Goal: Task Accomplishment & Management: Use online tool/utility

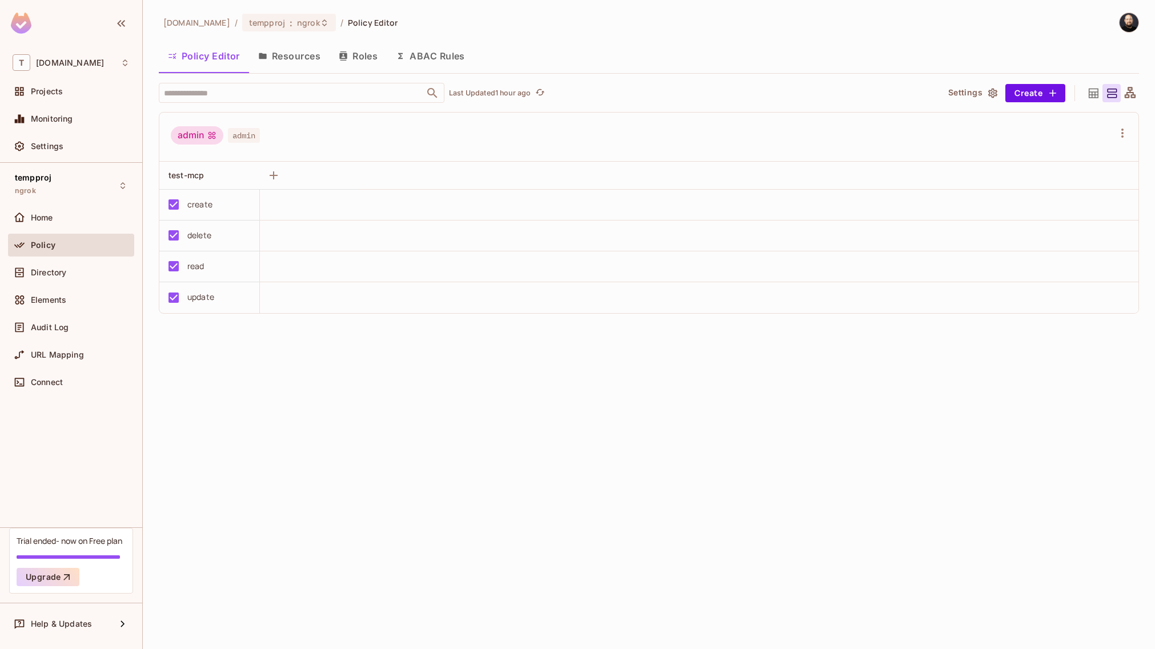
click at [1127, 19] on img at bounding box center [1128, 22] width 19 height 19
drag, startPoint x: 966, startPoint y: 15, endPoint x: 934, endPoint y: 14, distance: 32.6
click at [962, 15] on div at bounding box center [577, 324] width 1155 height 649
click at [89, 181] on div "tempproj [DEMOGRAPHIC_DATA]" at bounding box center [71, 185] width 126 height 31
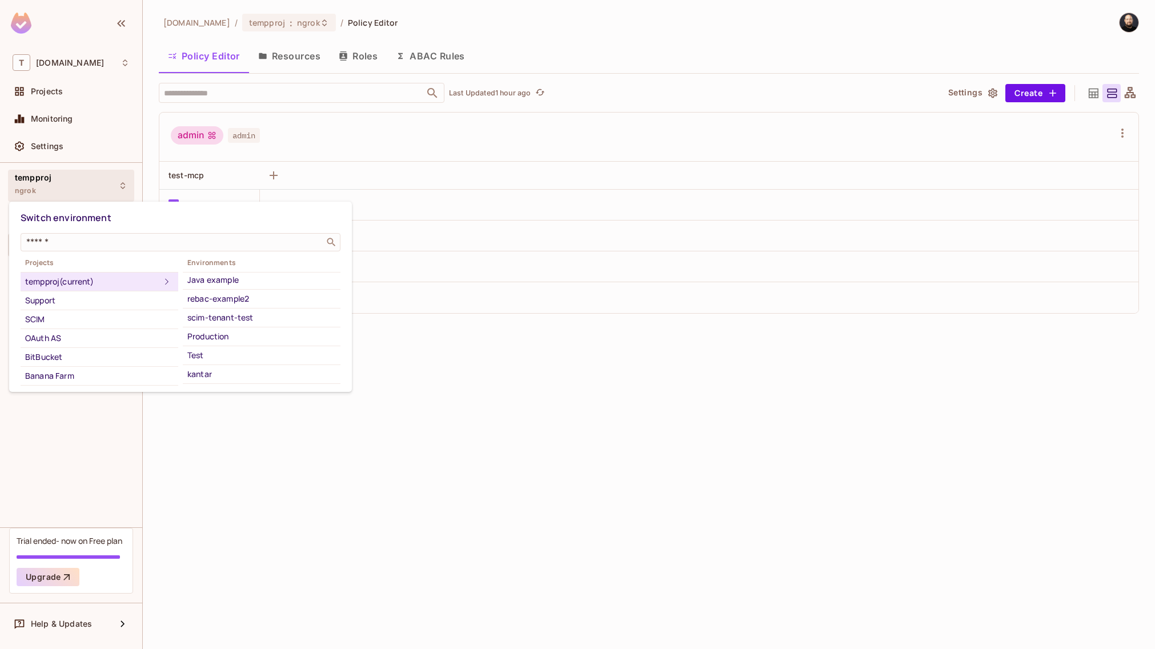
scroll to position [263, 0]
click at [181, 35] on div at bounding box center [577, 324] width 1155 height 649
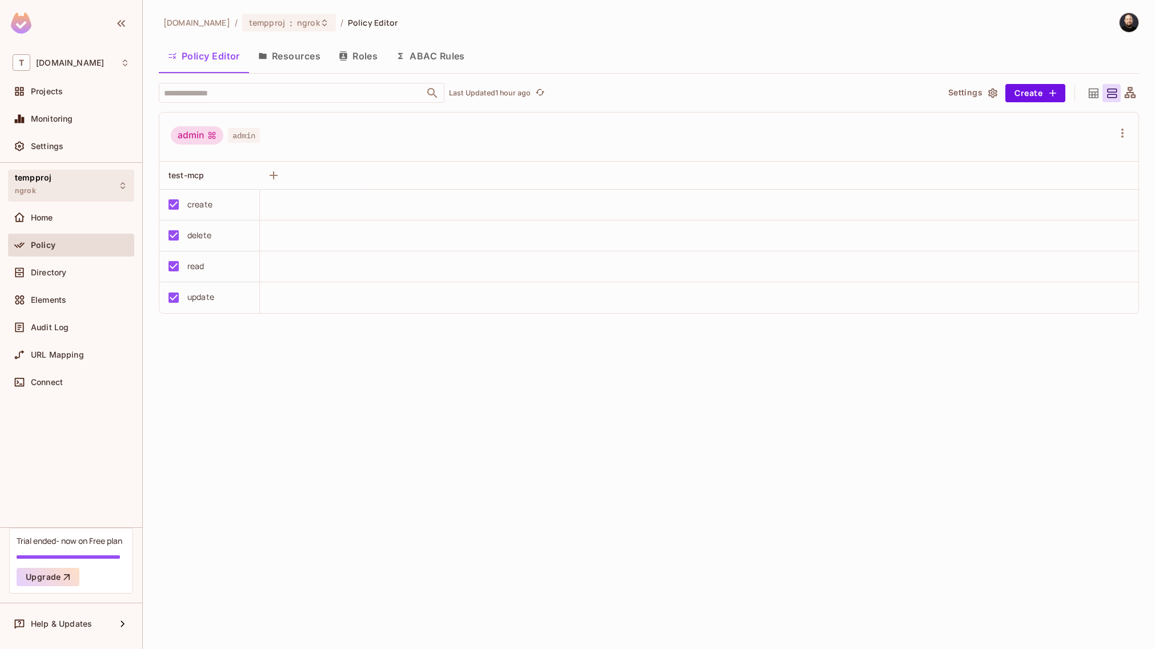
click at [78, 188] on div "tempproj [DEMOGRAPHIC_DATA]" at bounding box center [71, 185] width 126 height 31
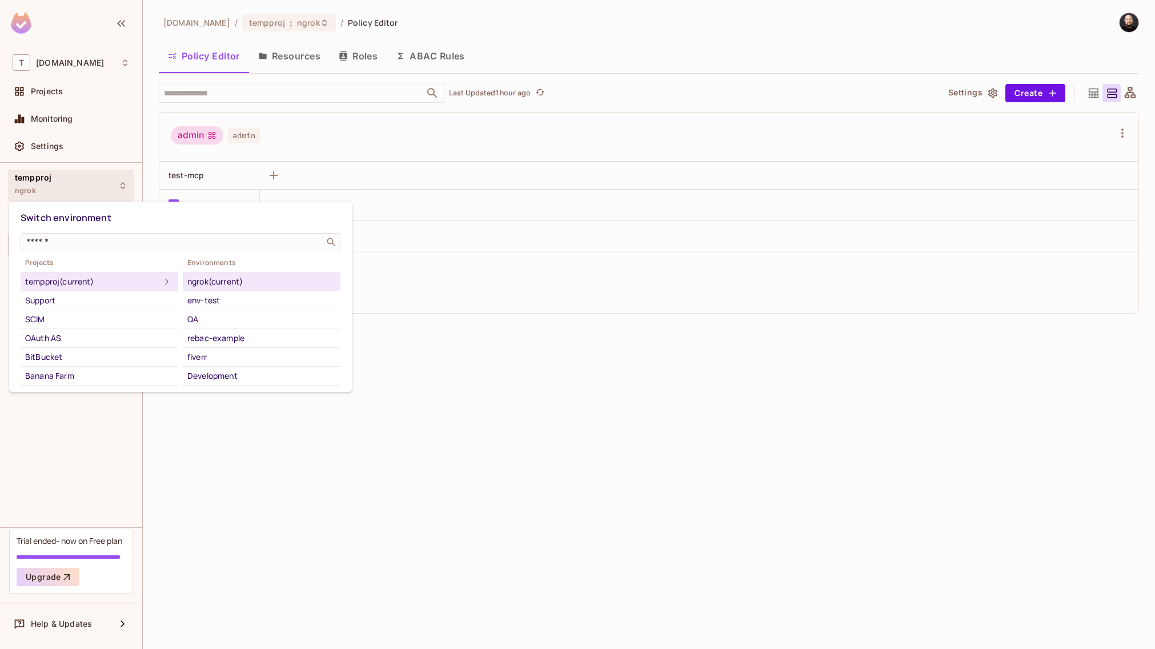
click at [73, 103] on div at bounding box center [577, 324] width 1155 height 649
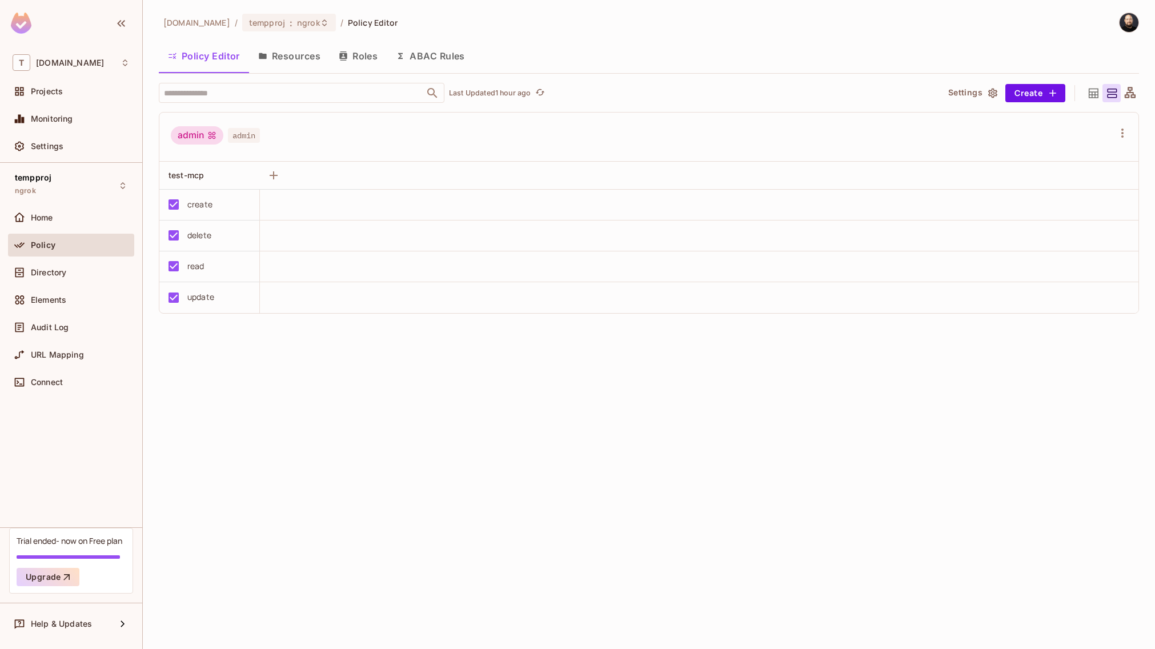
click at [73, 90] on div "Switch environment ​ Projects tempproj (current) Support SCIM OAuth AS BitBucke…" at bounding box center [577, 324] width 1155 height 649
click at [73, 90] on div "Projects" at bounding box center [80, 91] width 99 height 9
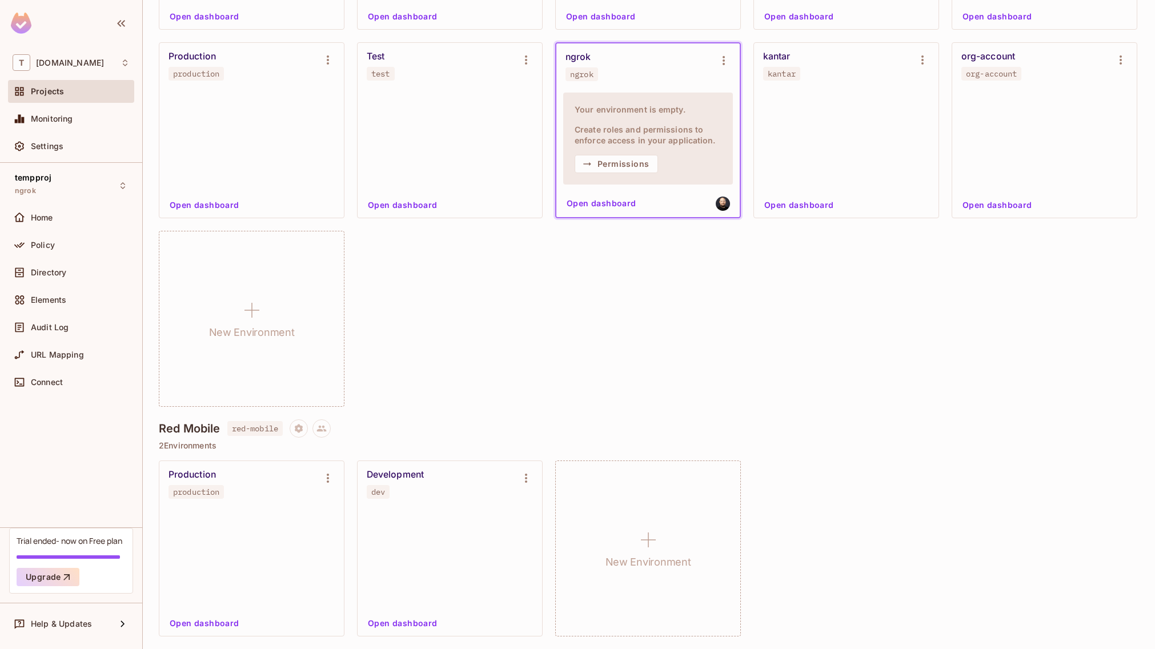
scroll to position [4557, 0]
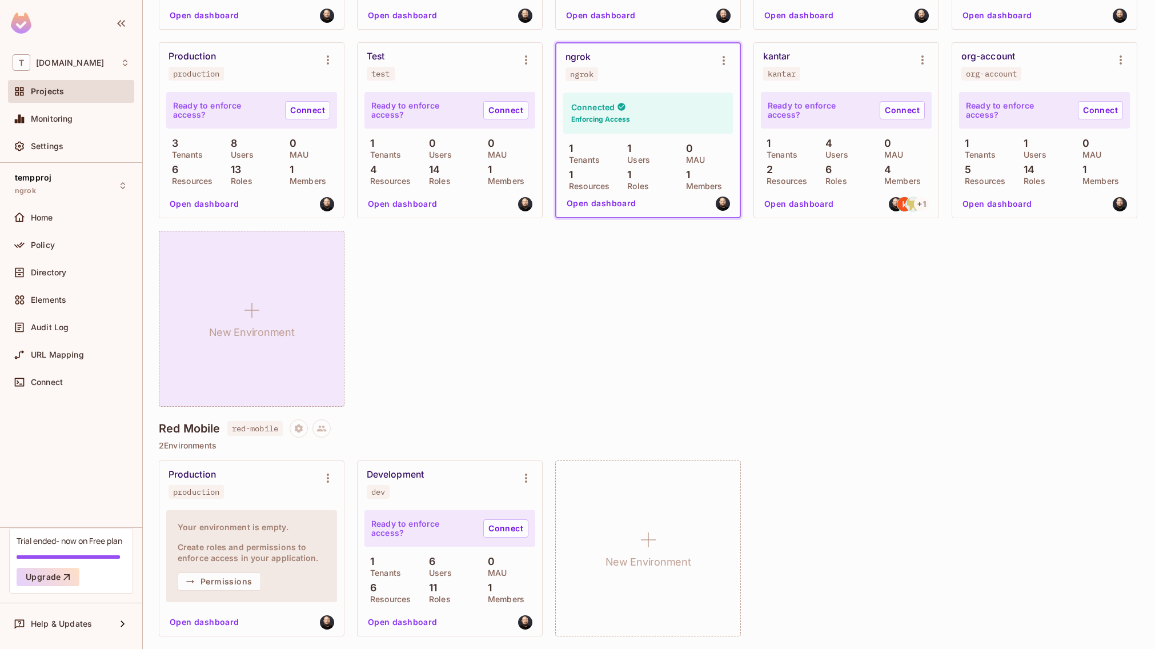
click at [310, 354] on div "New Environment" at bounding box center [252, 319] width 186 height 176
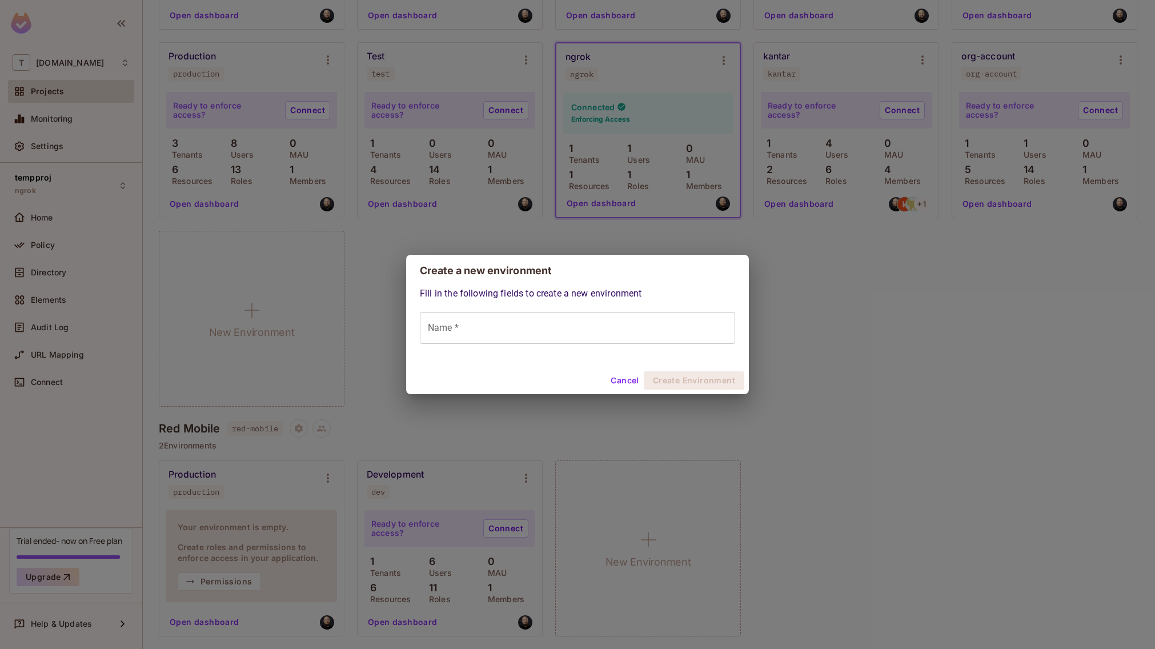
click at [476, 328] on input "Name *" at bounding box center [577, 328] width 315 height 32
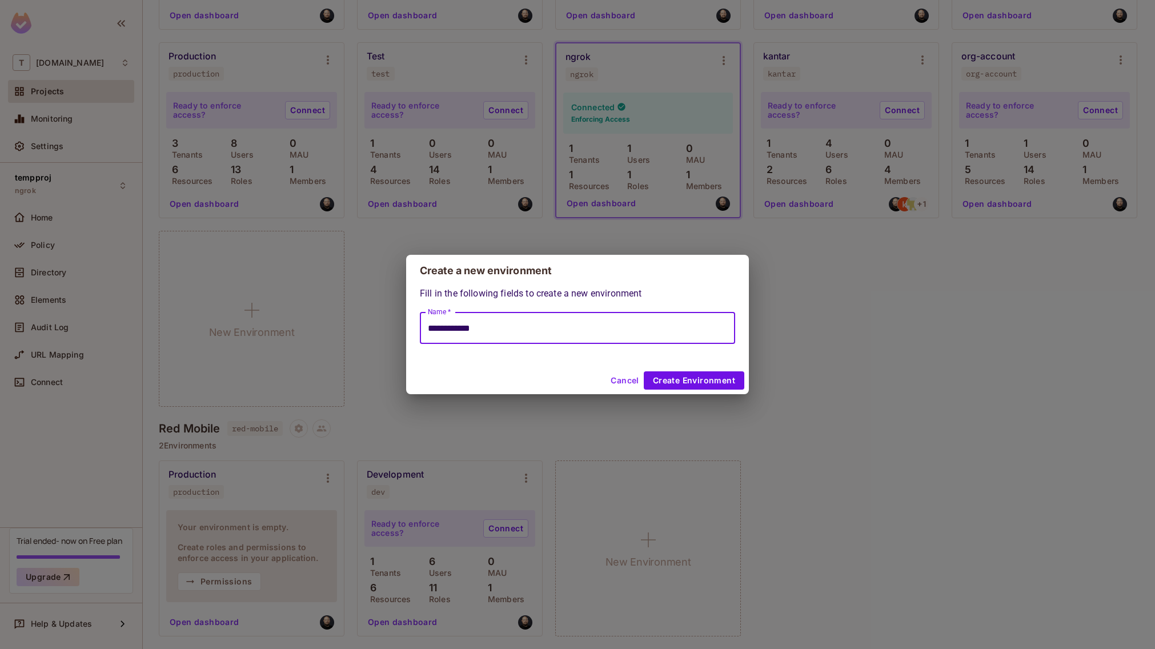
type input "**********"
click at [678, 379] on button "Create Environment" at bounding box center [694, 380] width 101 height 18
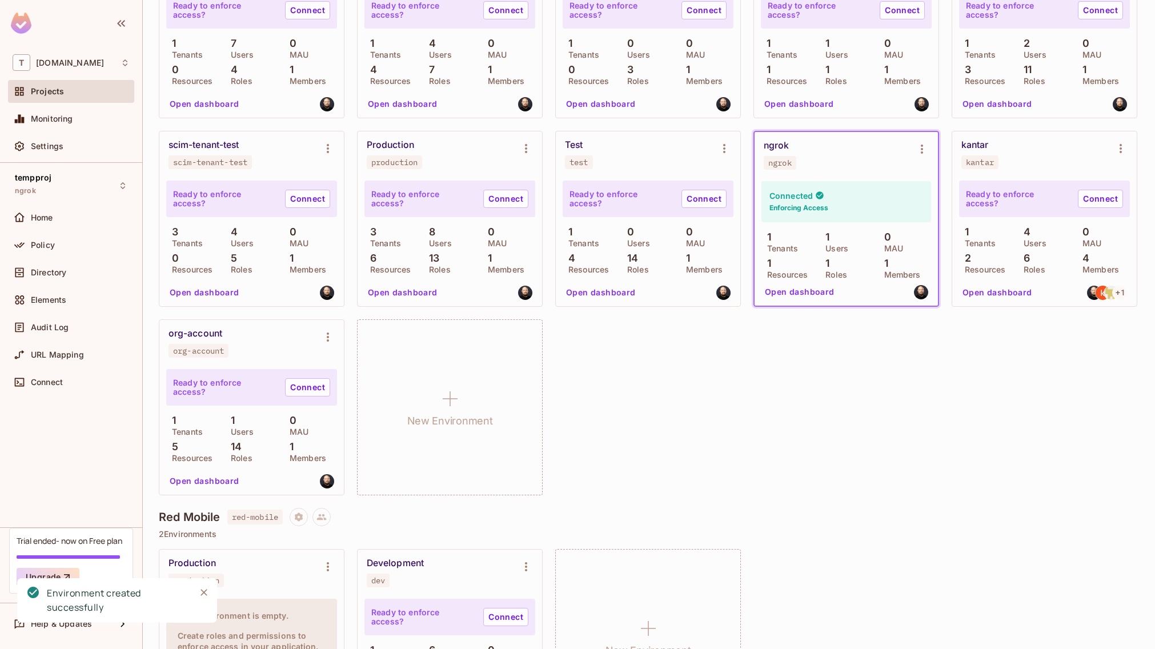
scroll to position [4105, 0]
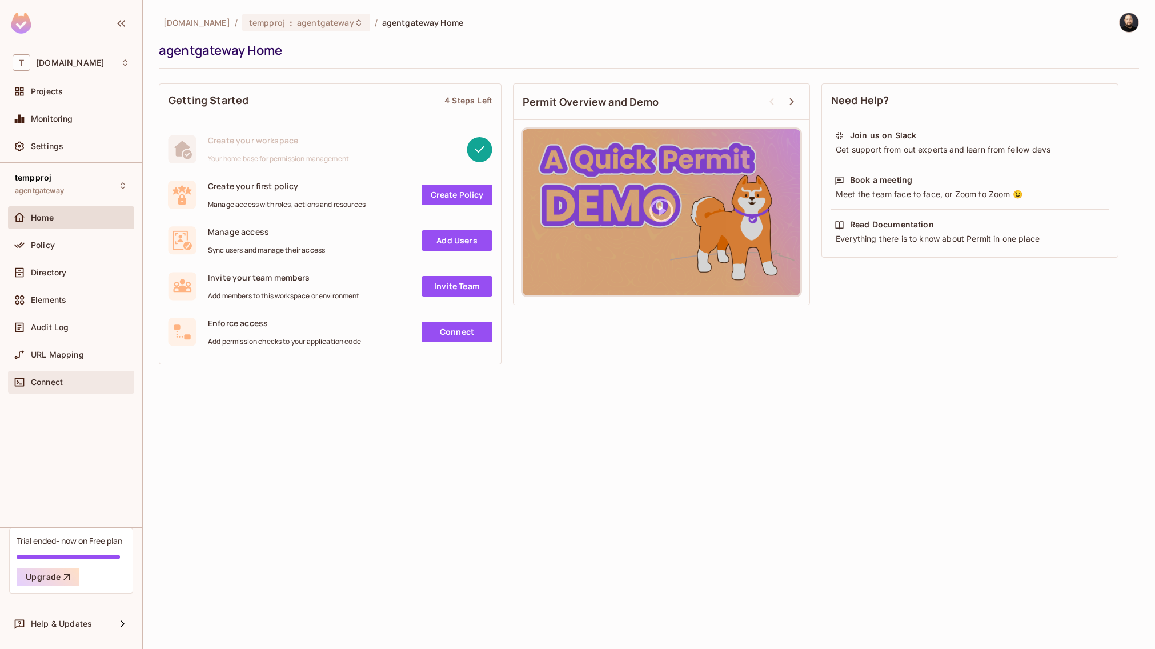
click at [78, 384] on div "Connect" at bounding box center [80, 381] width 99 height 9
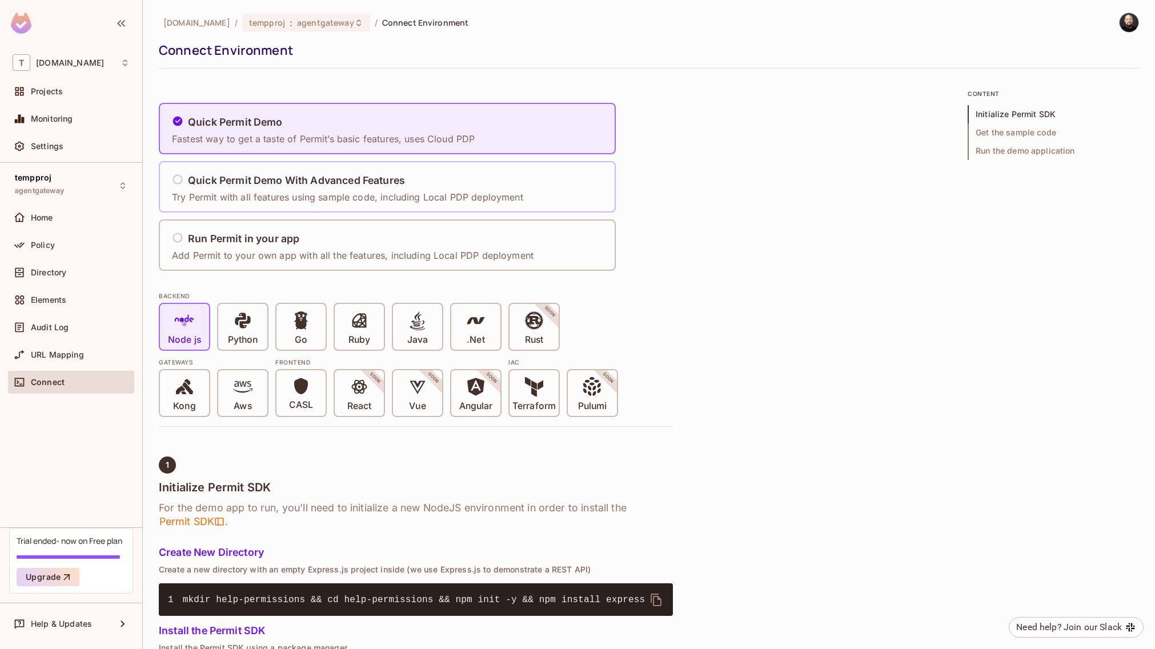
click at [319, 199] on p "Try Permit with all features using sample code, including Local PDP deployment" at bounding box center [347, 197] width 351 height 13
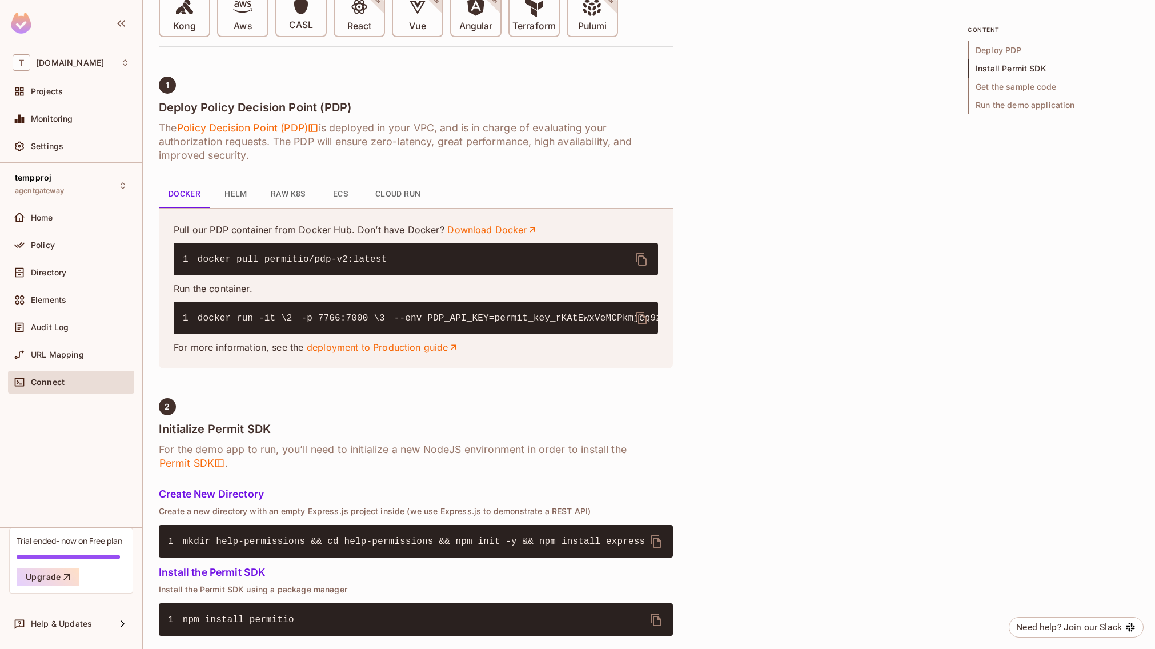
scroll to position [387, 0]
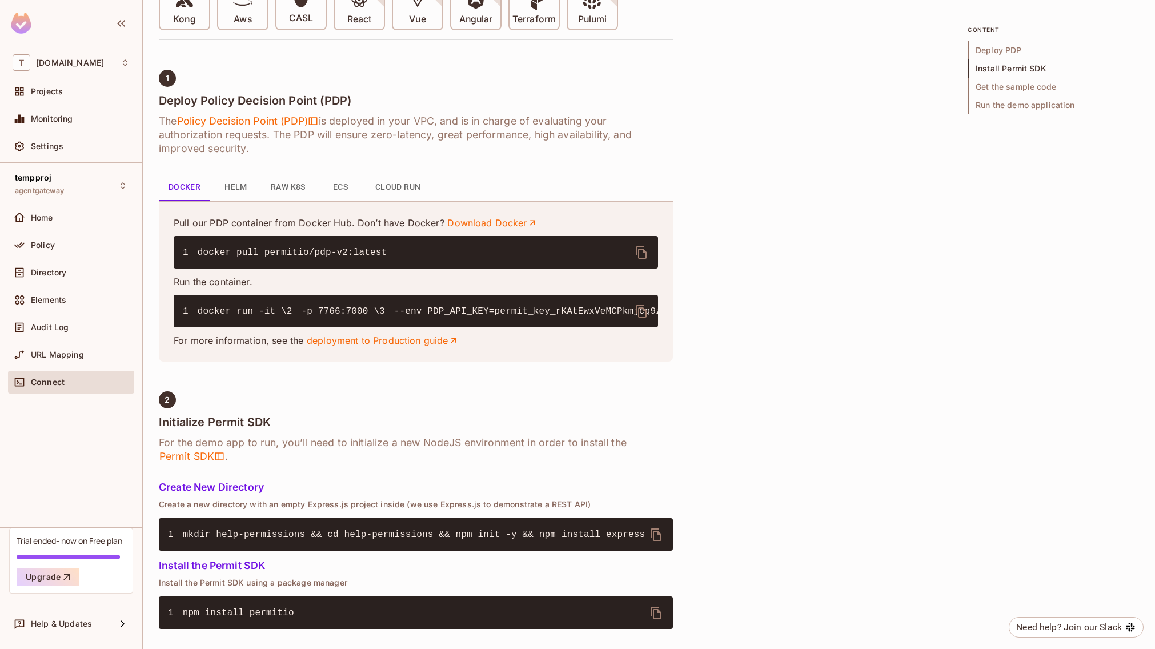
click at [361, 327] on pre "1 docker run -it \ 2 -p 7766:7000 \ 3 --env PDP_API_KEY=permit_key_rKAtEwxVeMCP…" at bounding box center [416, 311] width 484 height 33
copy code "permit_key_rKAtEwxVeMCPkmjcq9zgPkISiuryMO0LmMnpv35feSe1bgqlx7hYpbp7I4zpckDgktEp…"
click at [645, 307] on icon "delete" at bounding box center [641, 311] width 14 height 14
